Goal: Information Seeking & Learning: Learn about a topic

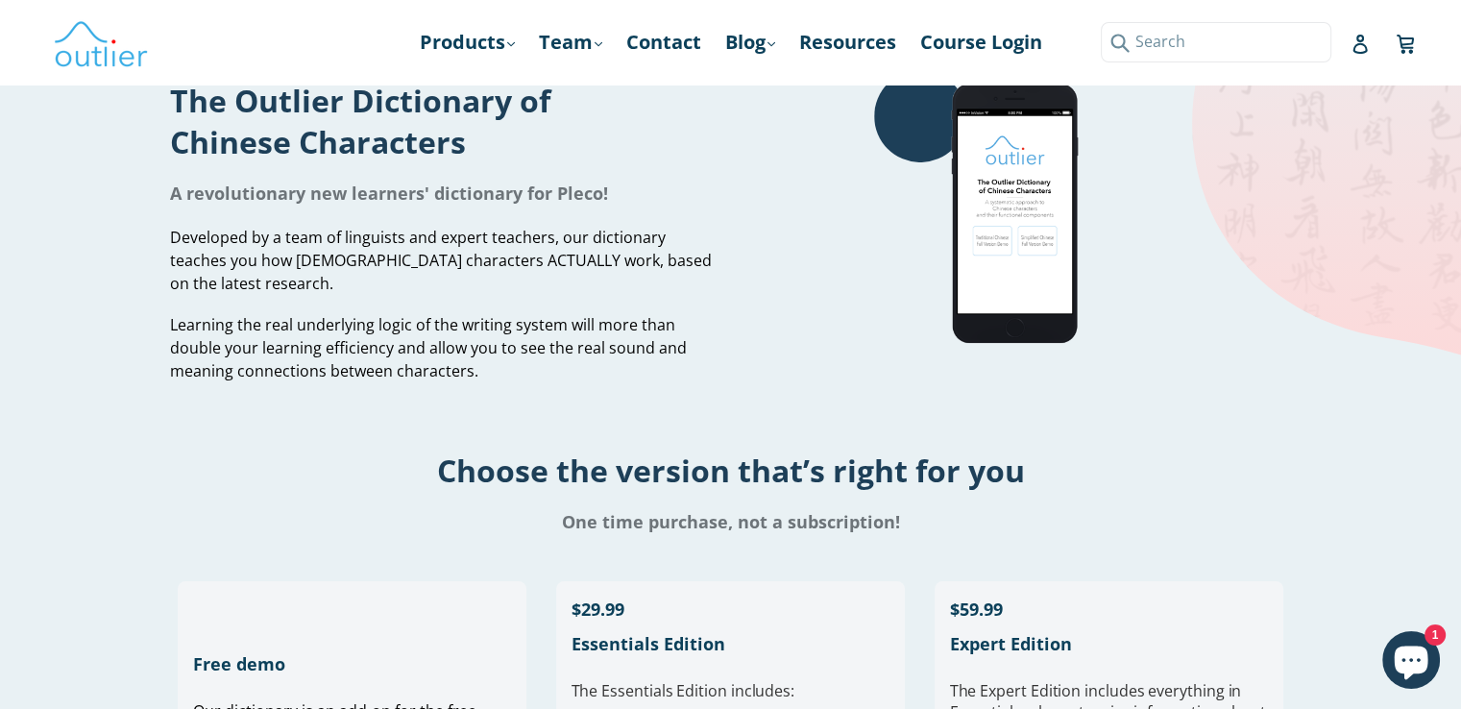
click at [1315, 51] on input "Search" at bounding box center [1216, 41] width 231 height 39
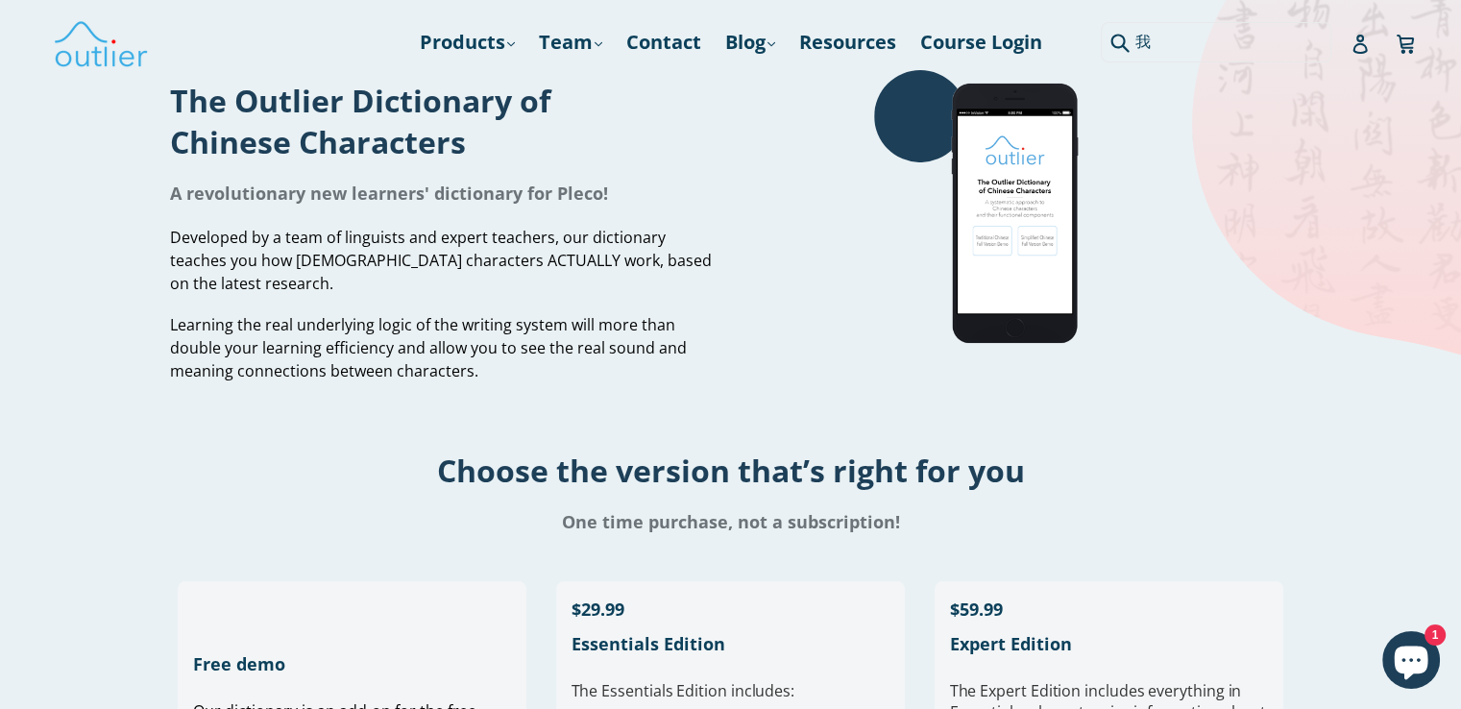
type input "我"
click at [1101, 22] on button "Submit" at bounding box center [1117, 41] width 32 height 39
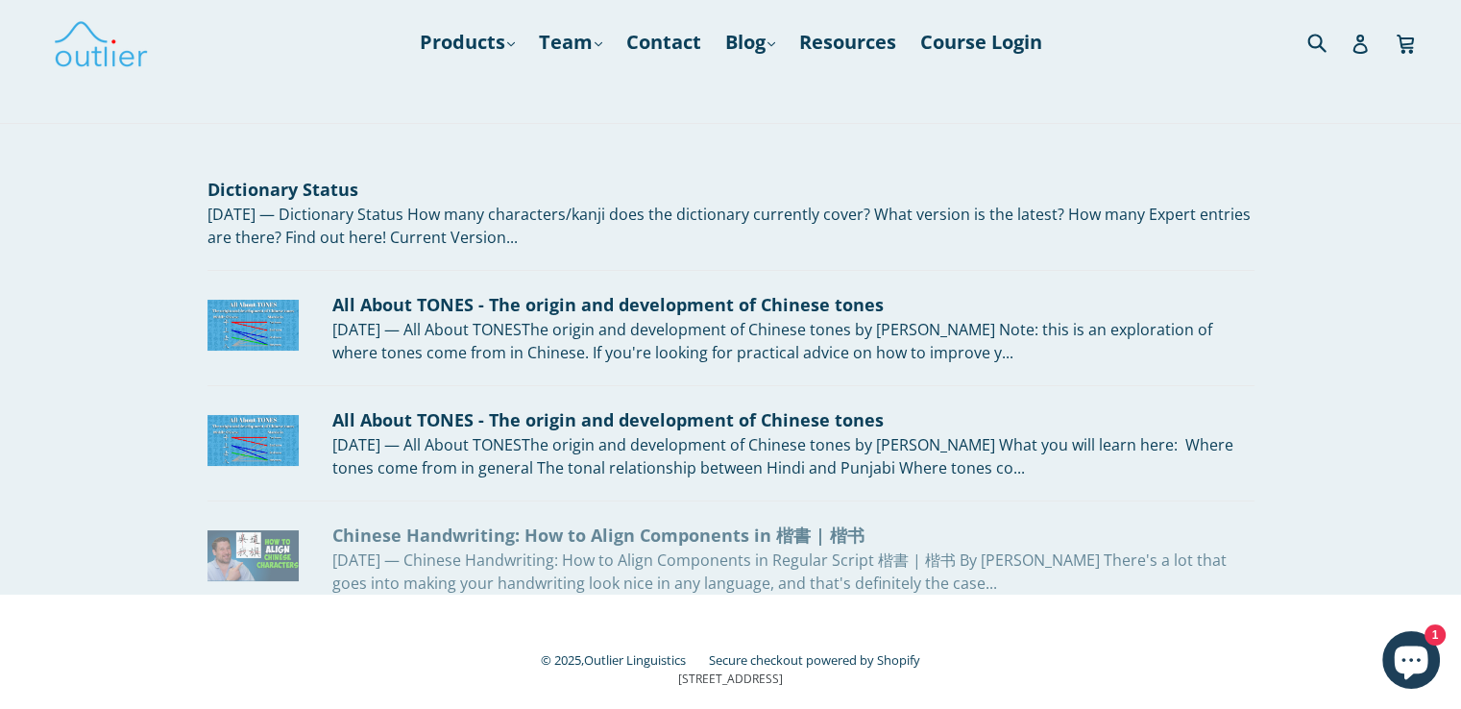
click at [713, 544] on div "Chinese Handwriting: How to Align Components in 楷書 | 楷书" at bounding box center [793, 536] width 922 height 26
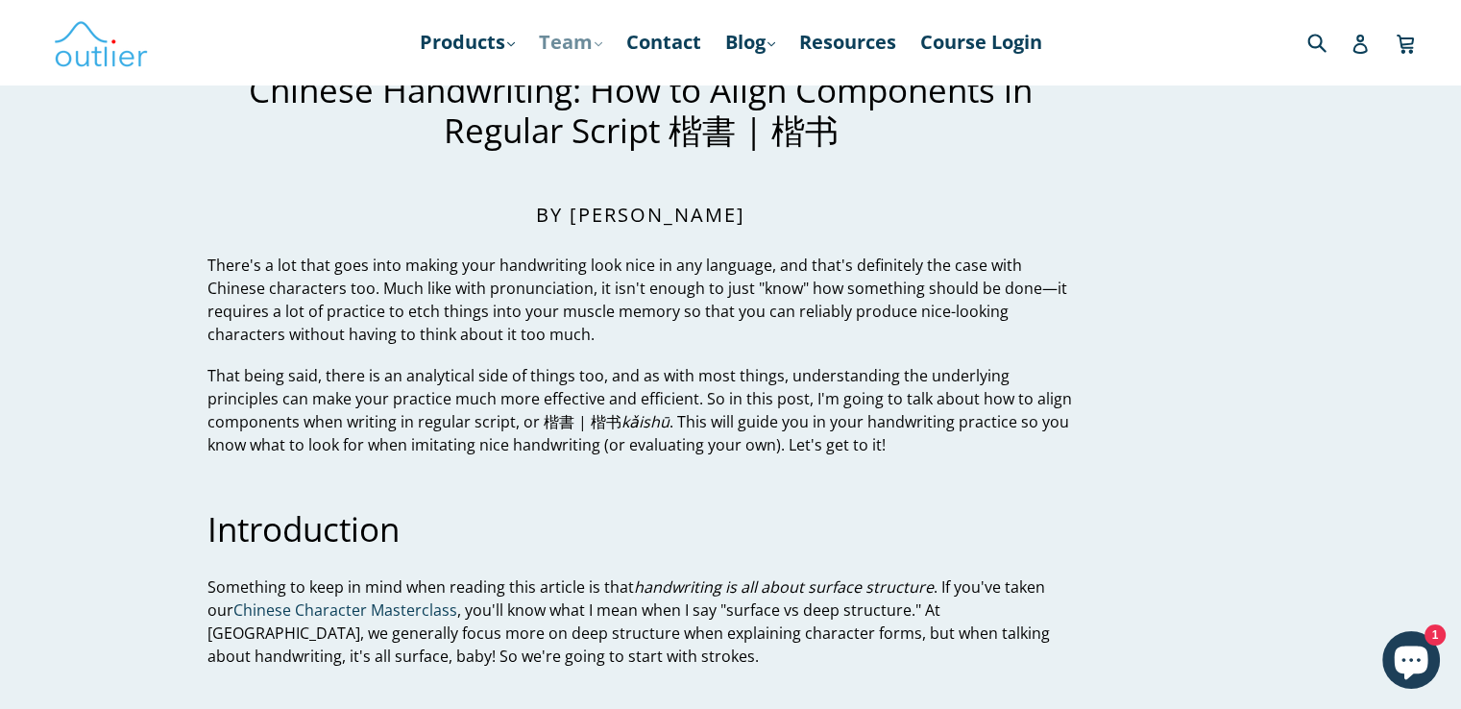
click at [575, 38] on link "Team .cls-1{fill:#231f20} expand" at bounding box center [570, 42] width 83 height 35
click at [492, 46] on link "Products .cls-1{fill:#231f20} expand" at bounding box center [467, 42] width 114 height 35
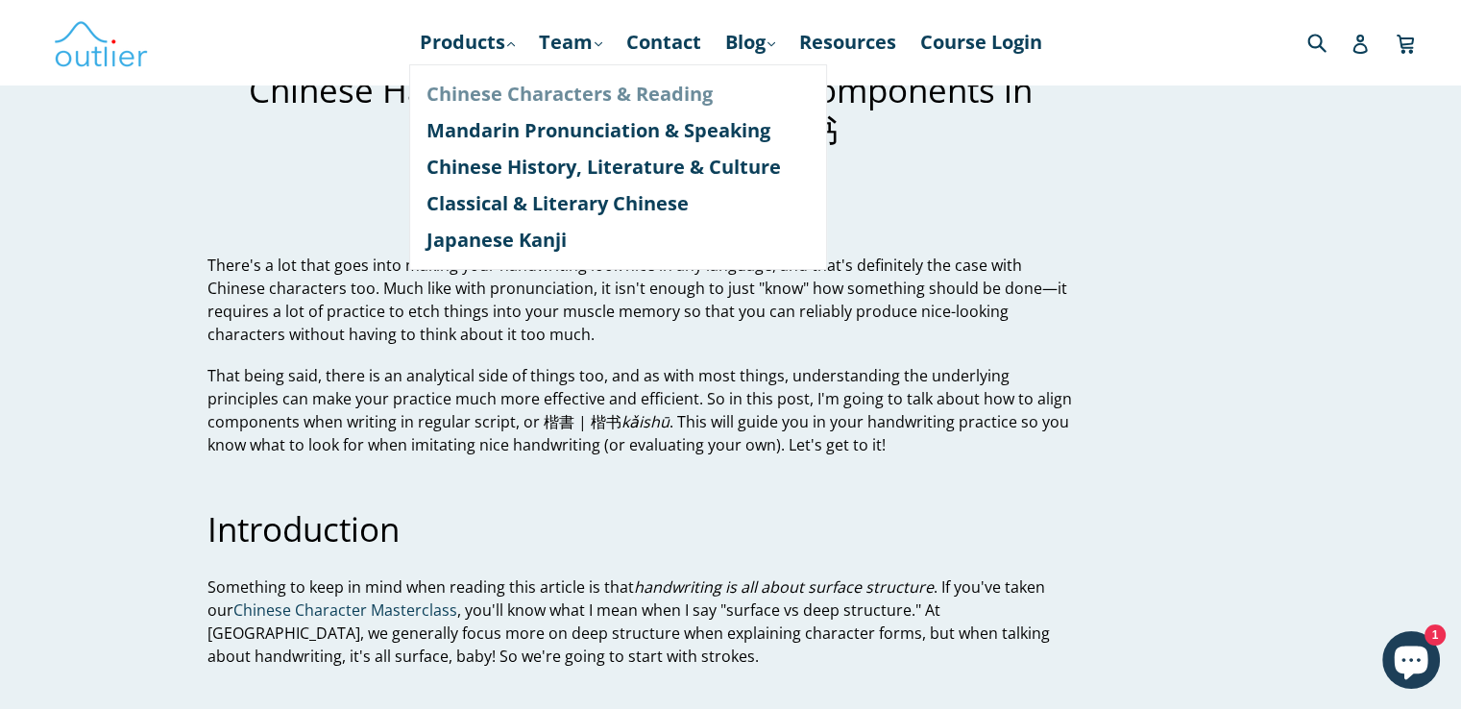
click at [559, 86] on link "Chinese Characters & Reading" at bounding box center [617, 94] width 383 height 37
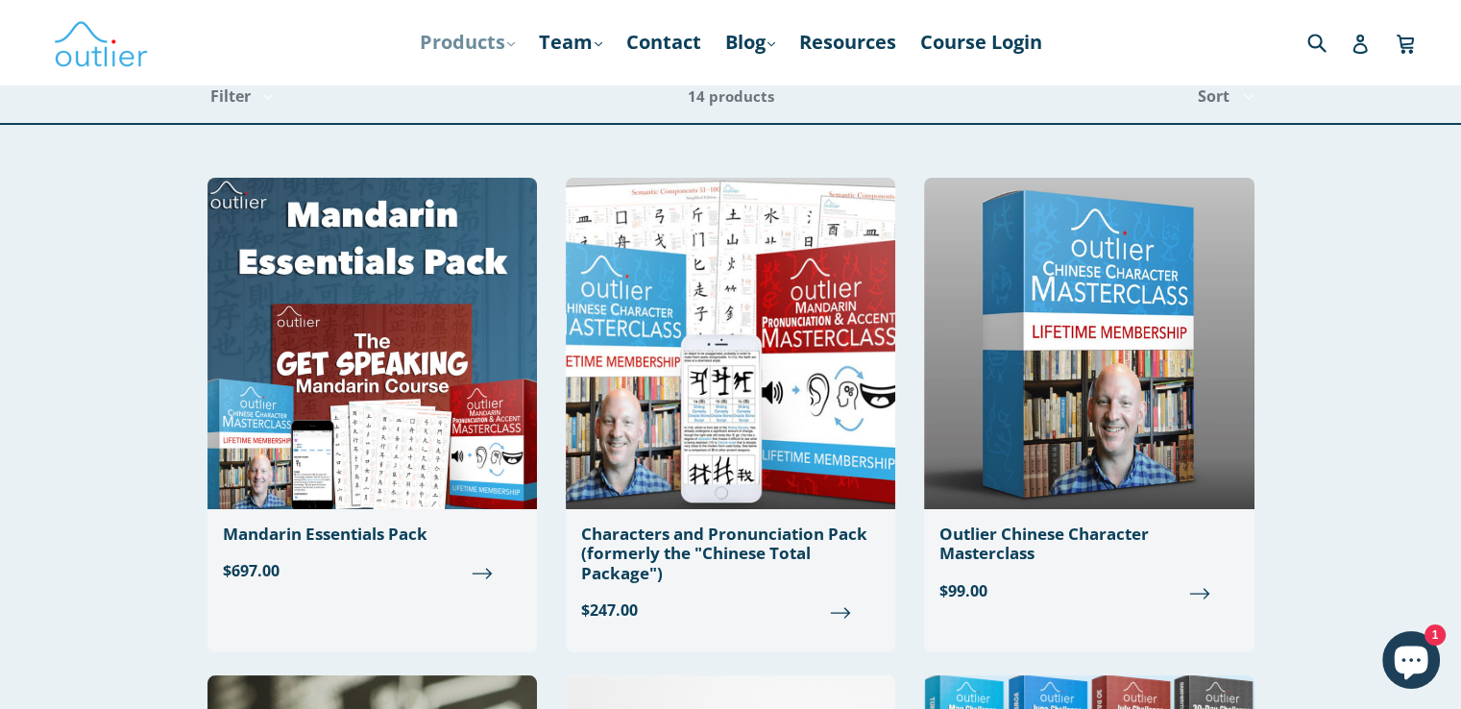
click at [506, 38] on link "Products .cls-1{fill:#231f20} expand" at bounding box center [467, 42] width 114 height 35
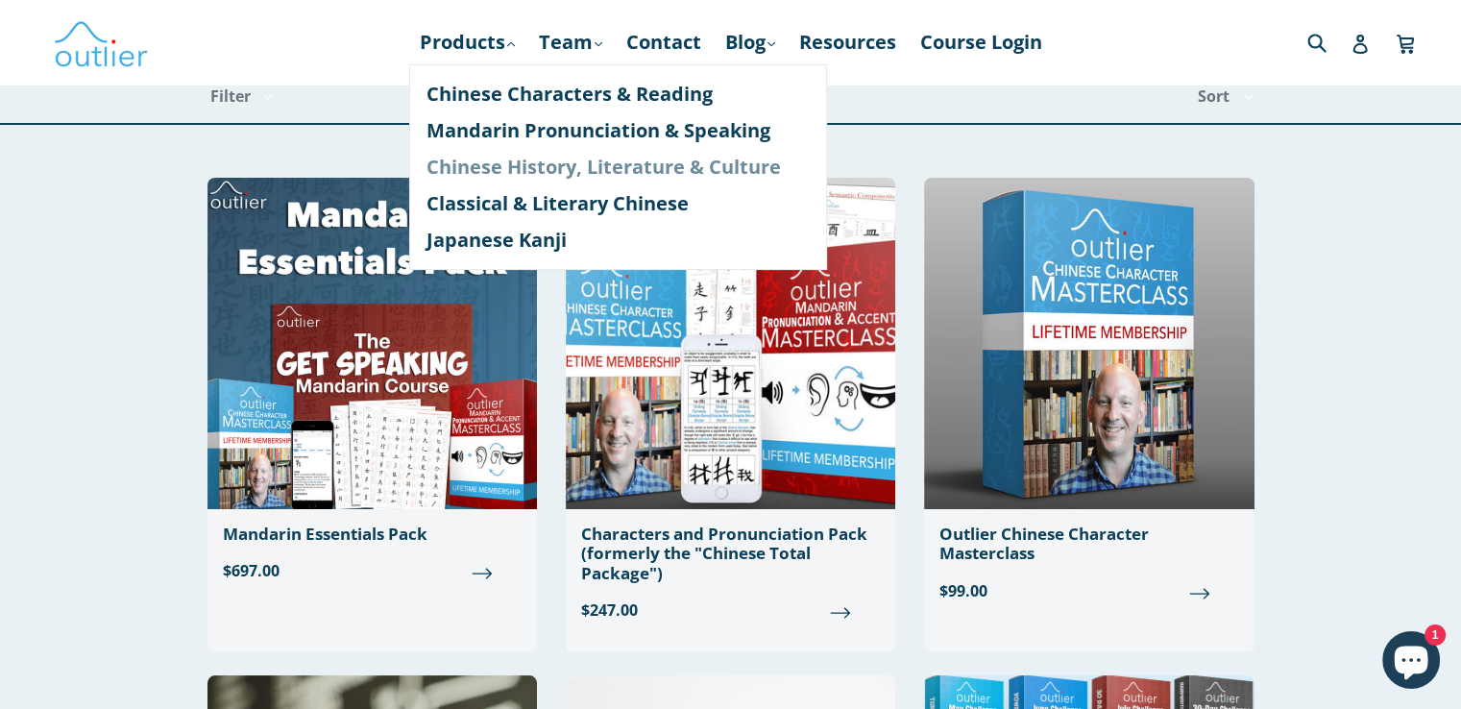
click at [608, 158] on link "Chinese History, Literature & Culture" at bounding box center [617, 167] width 383 height 37
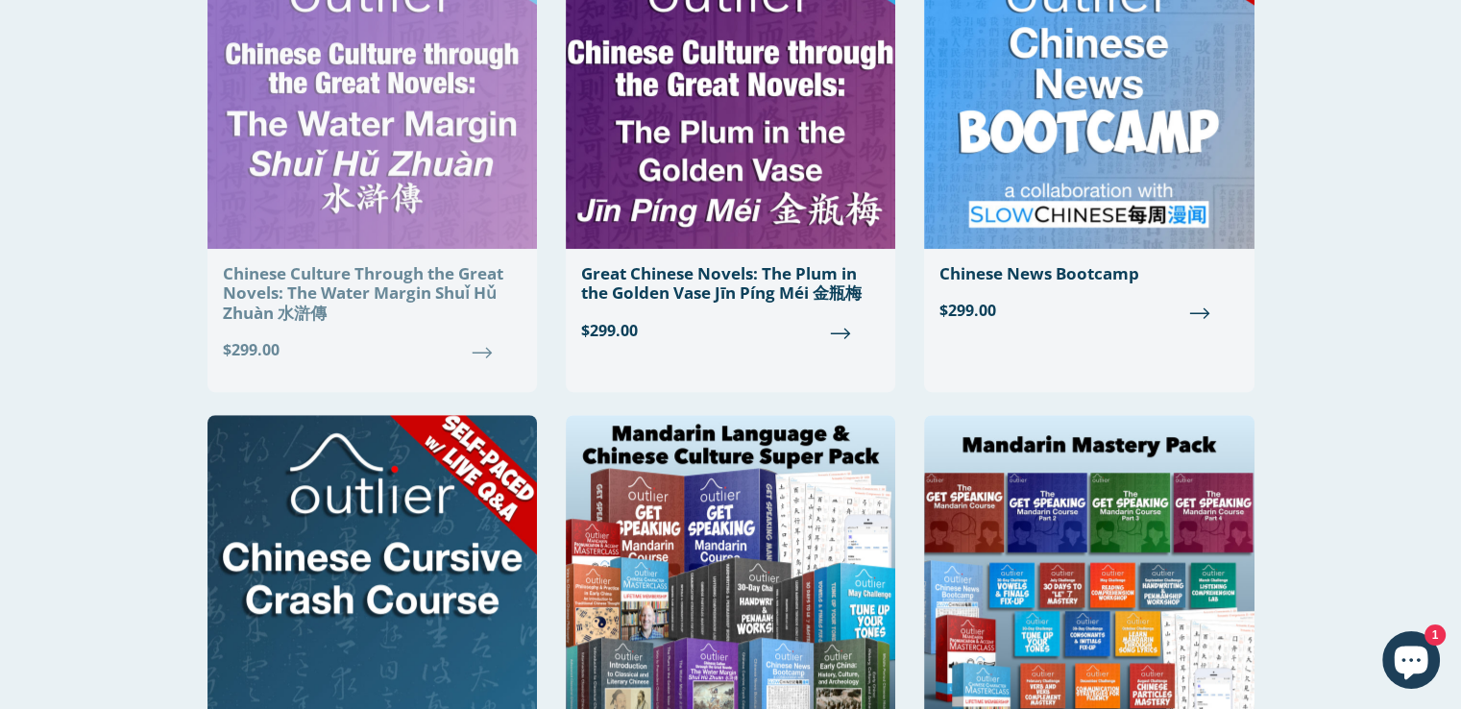
scroll to position [1276, 0]
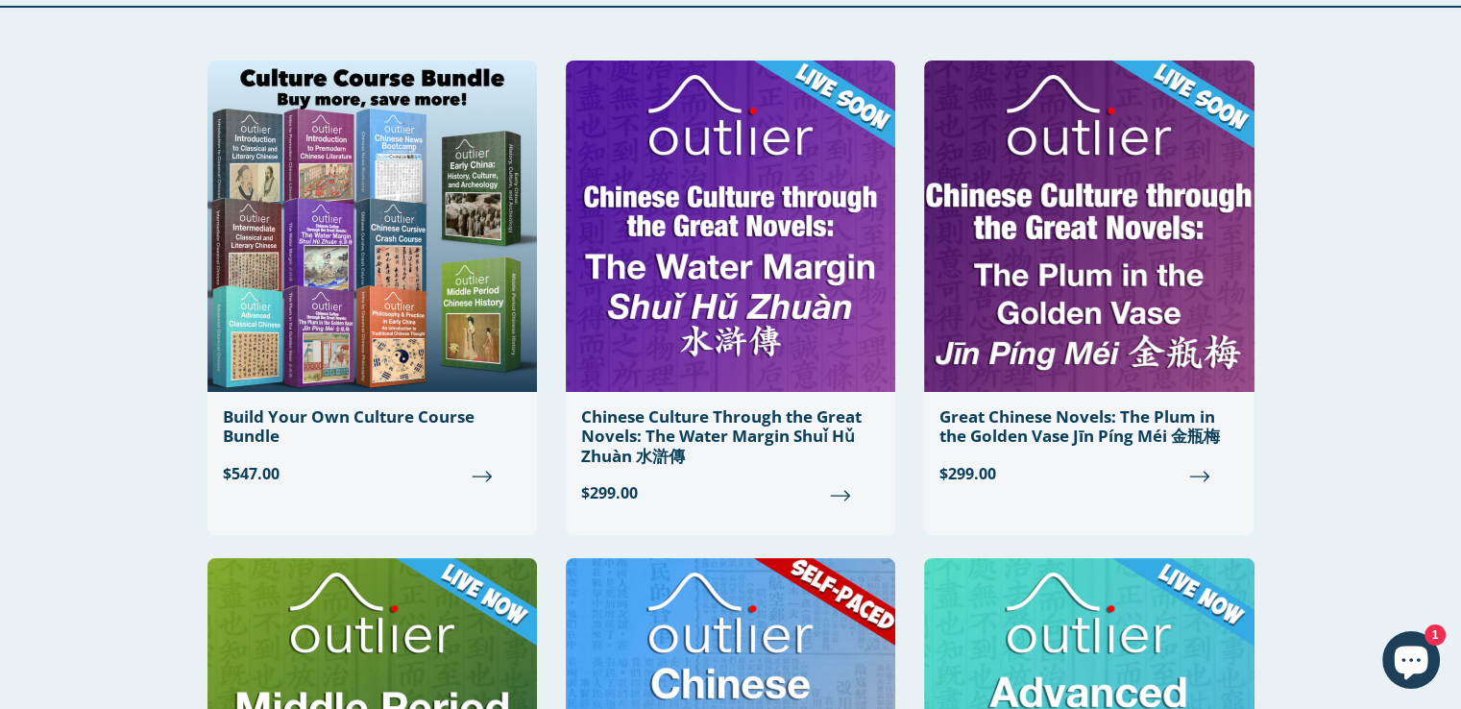
scroll to position [115, 0]
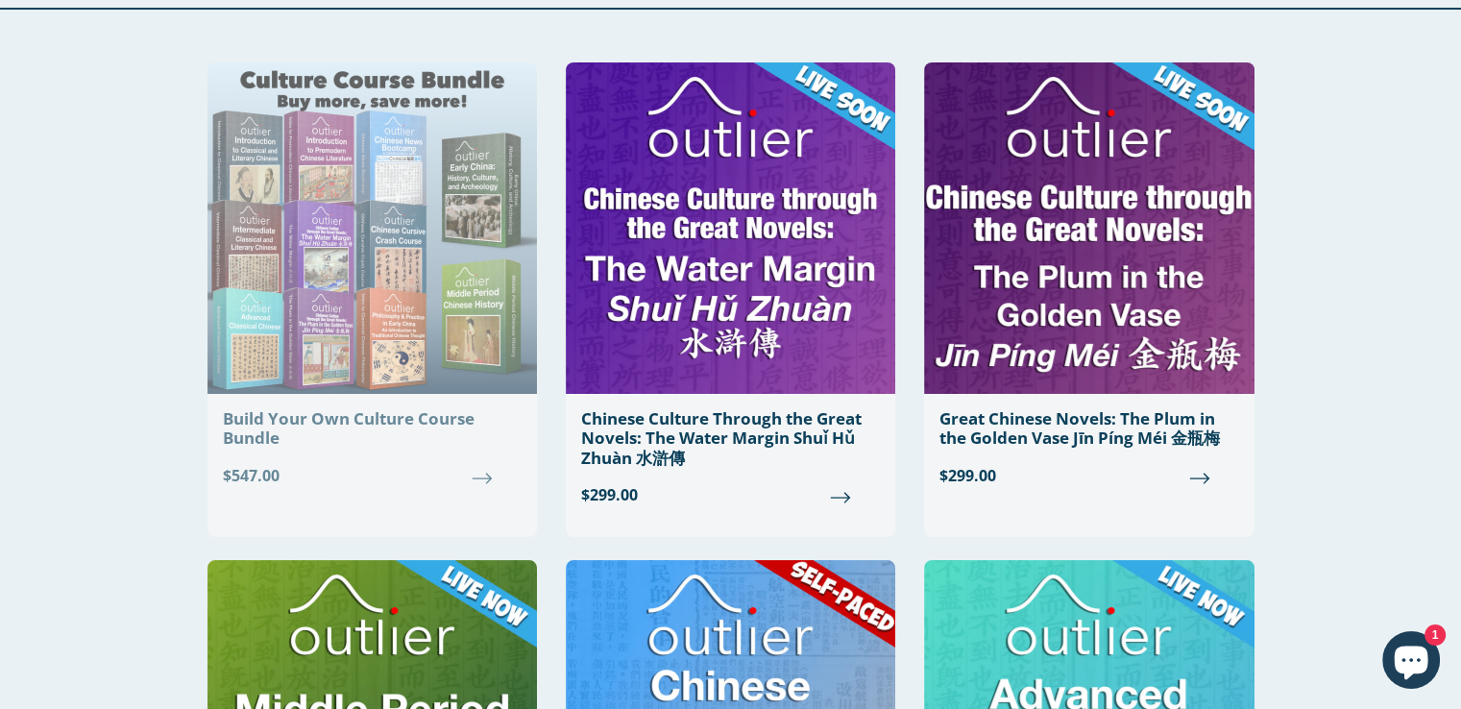
click at [419, 278] on img at bounding box center [371, 227] width 329 height 331
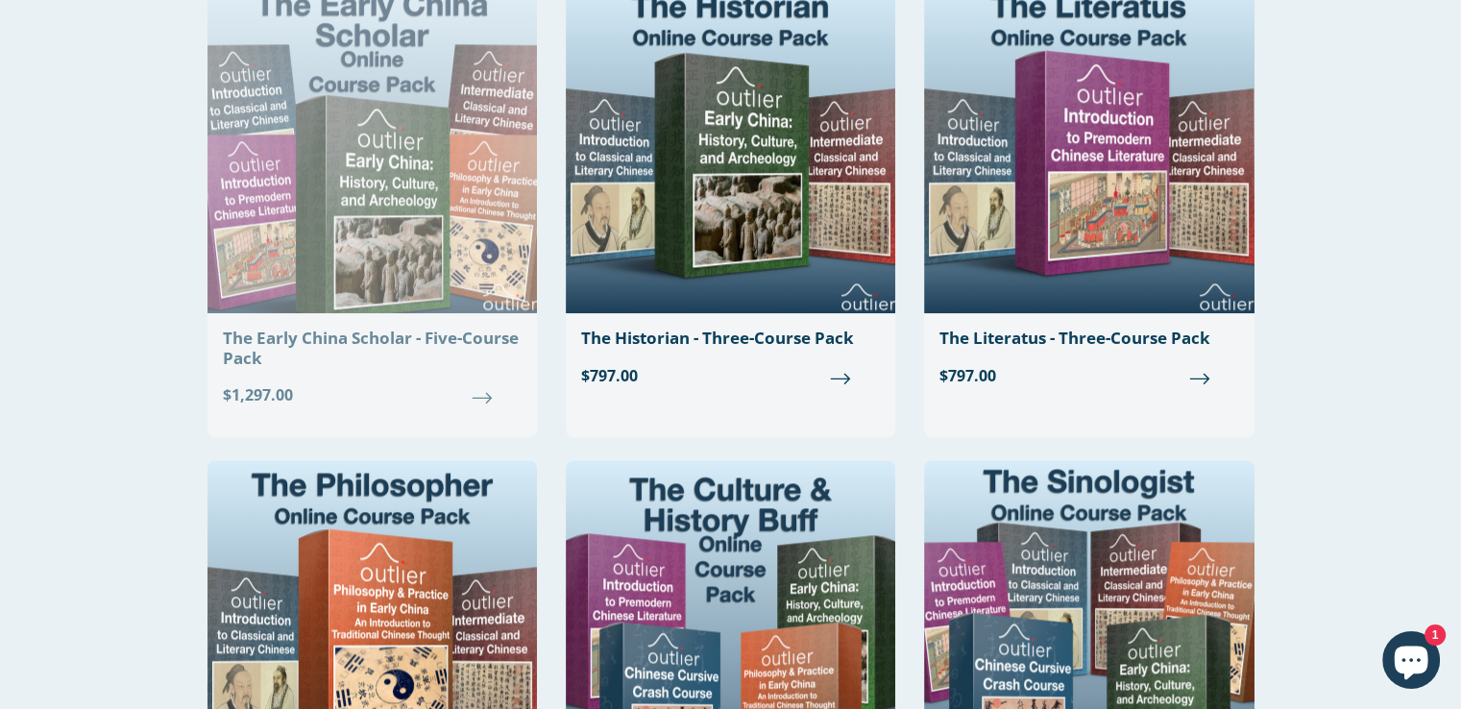
scroll to position [2109, 0]
